Goal: Task Accomplishment & Management: Manage account settings

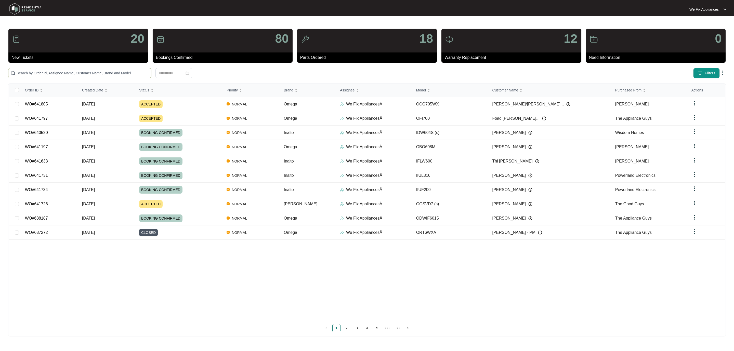
paste input "641797"
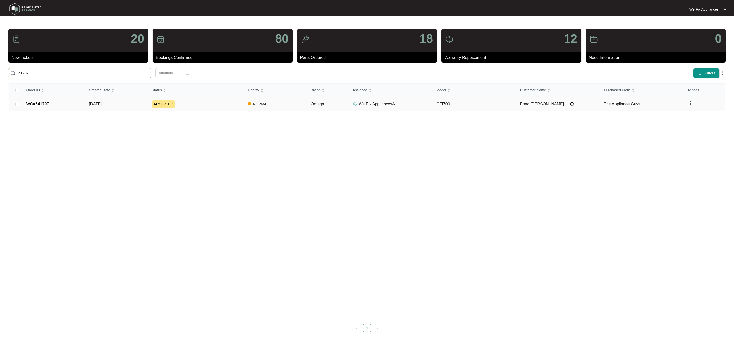
type input "641797"
click at [44, 106] on link "WO#641797" at bounding box center [37, 104] width 23 height 4
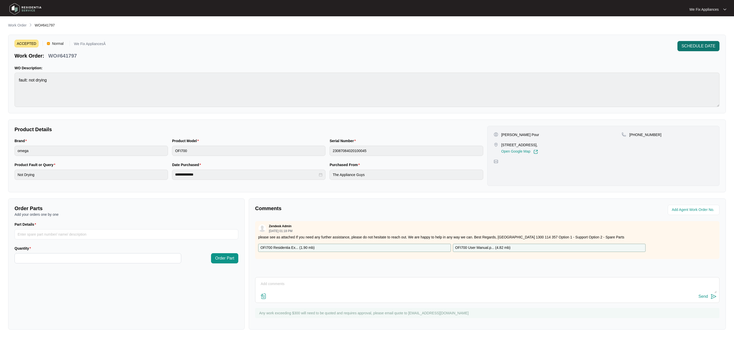
click at [711, 47] on span "SCHEDULE DATE" at bounding box center [699, 46] width 34 height 6
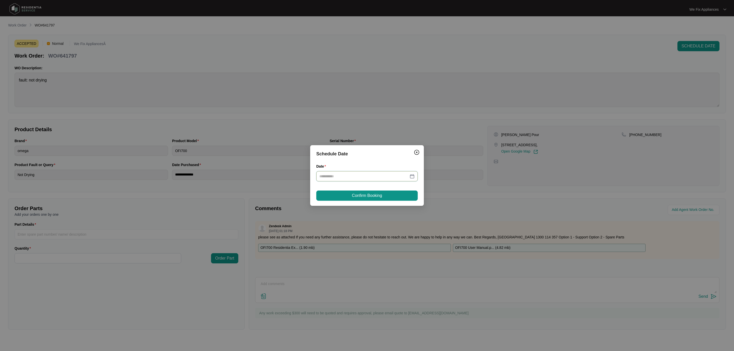
click at [347, 176] on input "Date" at bounding box center [364, 177] width 89 height 6
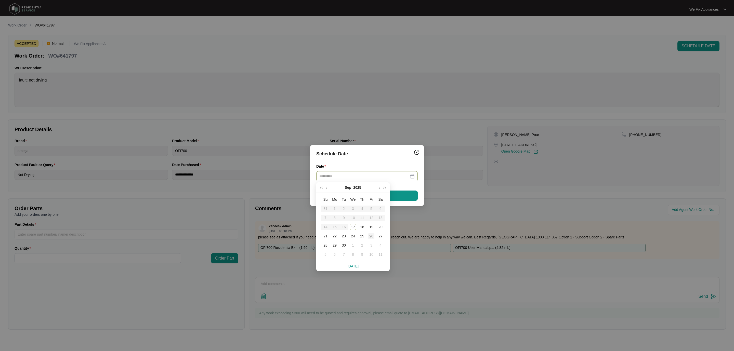
type input "**********"
click at [372, 236] on div "26" at bounding box center [371, 236] width 6 height 6
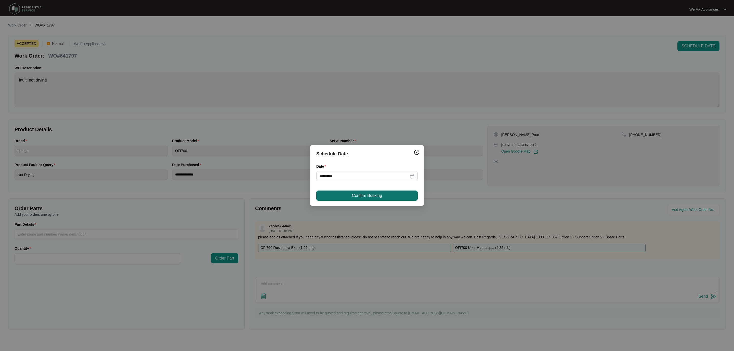
click at [373, 197] on span "Confirm Booking" at bounding box center [367, 196] width 30 height 6
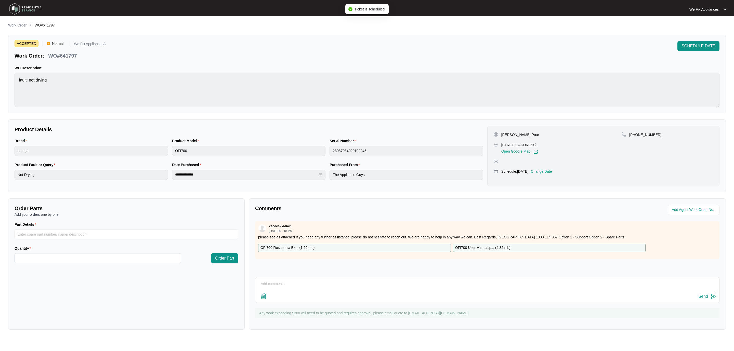
click at [292, 283] on textarea at bounding box center [487, 286] width 459 height 13
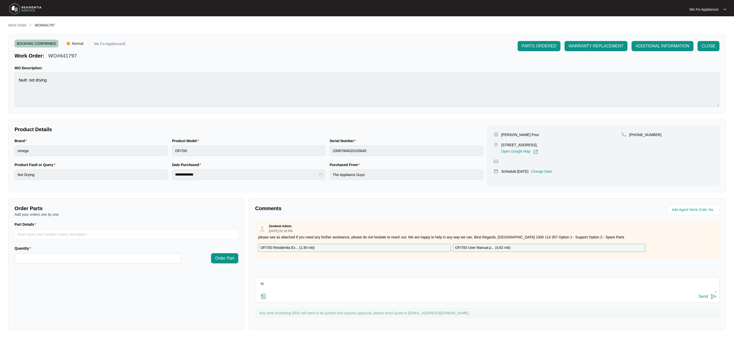
type textarea "h"
type textarea "Hi team just fyi- customer wanted [DATE] day off thank you."
click at [702, 297] on button "Send" at bounding box center [708, 296] width 18 height 7
click at [29, 9] on img at bounding box center [26, 8] width 36 height 15
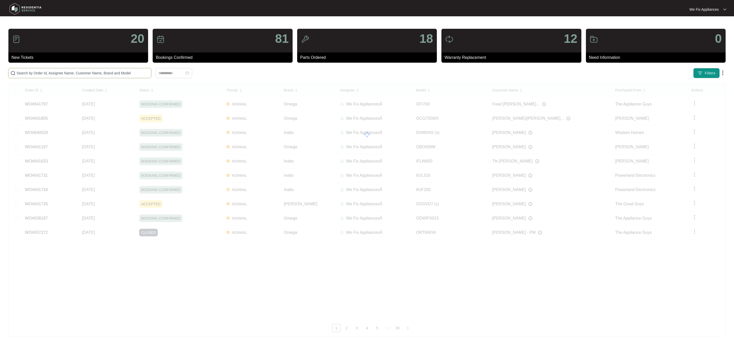
paste input "641805"
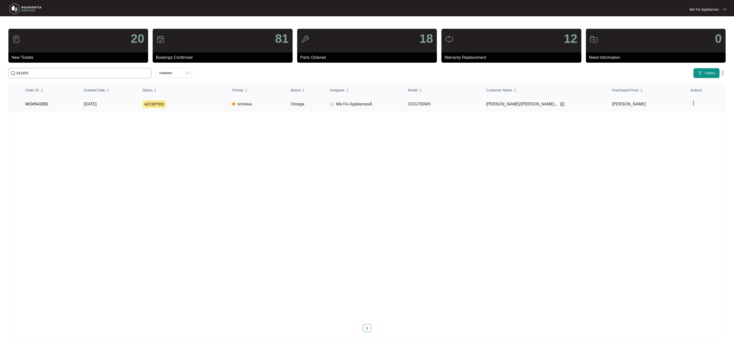
type input "641805"
click at [35, 106] on link "WO#641805" at bounding box center [36, 104] width 23 height 4
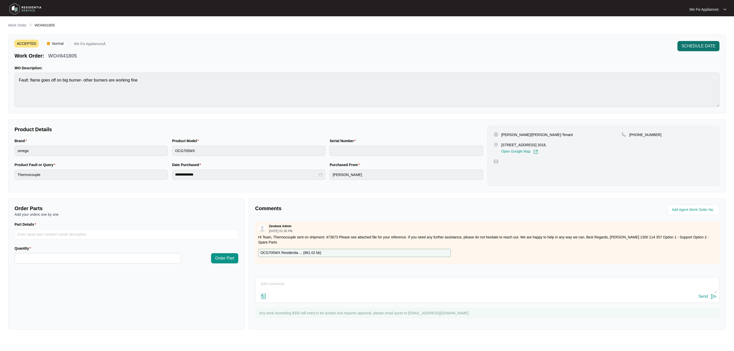
click at [699, 48] on span "SCHEDULE DATE" at bounding box center [699, 46] width 34 height 6
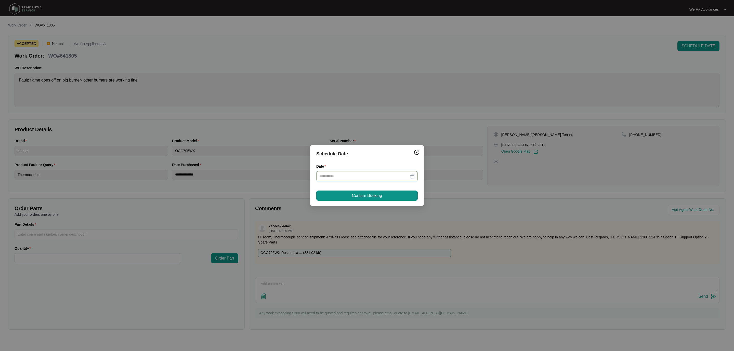
click at [346, 174] on input "Date" at bounding box center [364, 177] width 89 height 6
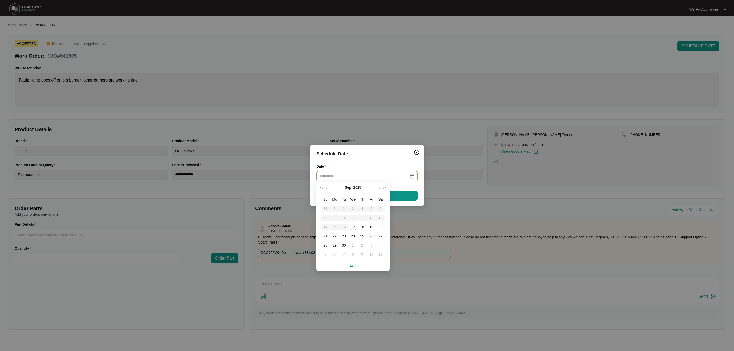
type input "**********"
click at [344, 237] on div "23" at bounding box center [344, 236] width 6 height 6
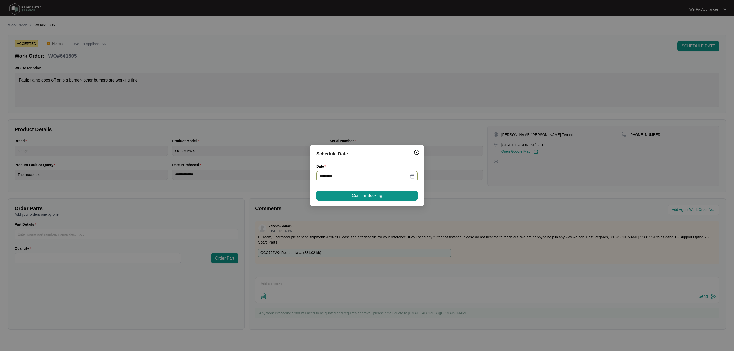
type input "**********"
click at [363, 192] on button "Confirm Booking" at bounding box center [366, 196] width 101 height 10
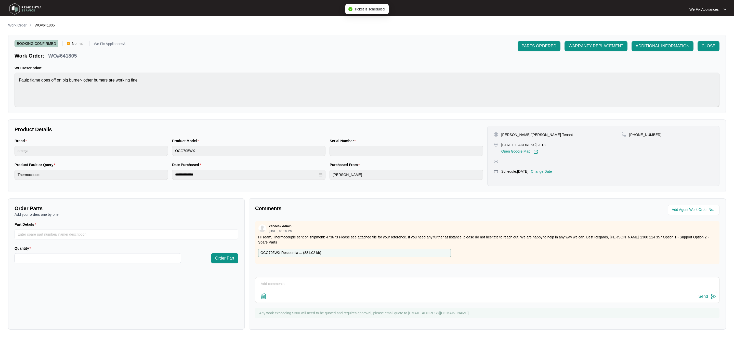
click at [32, 7] on img at bounding box center [26, 8] width 36 height 15
